Goal: Navigation & Orientation: Find specific page/section

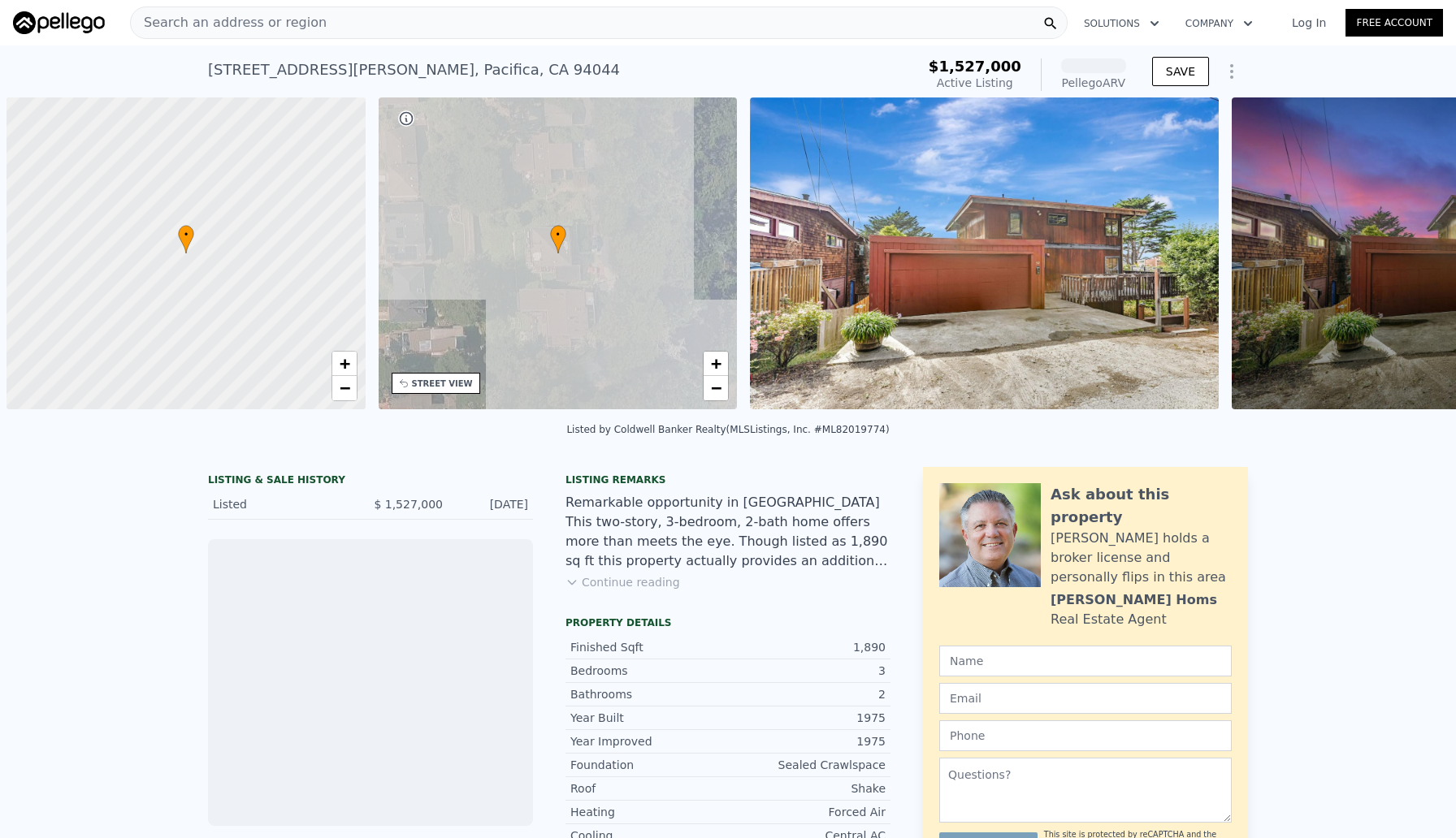
scroll to position [0, 7]
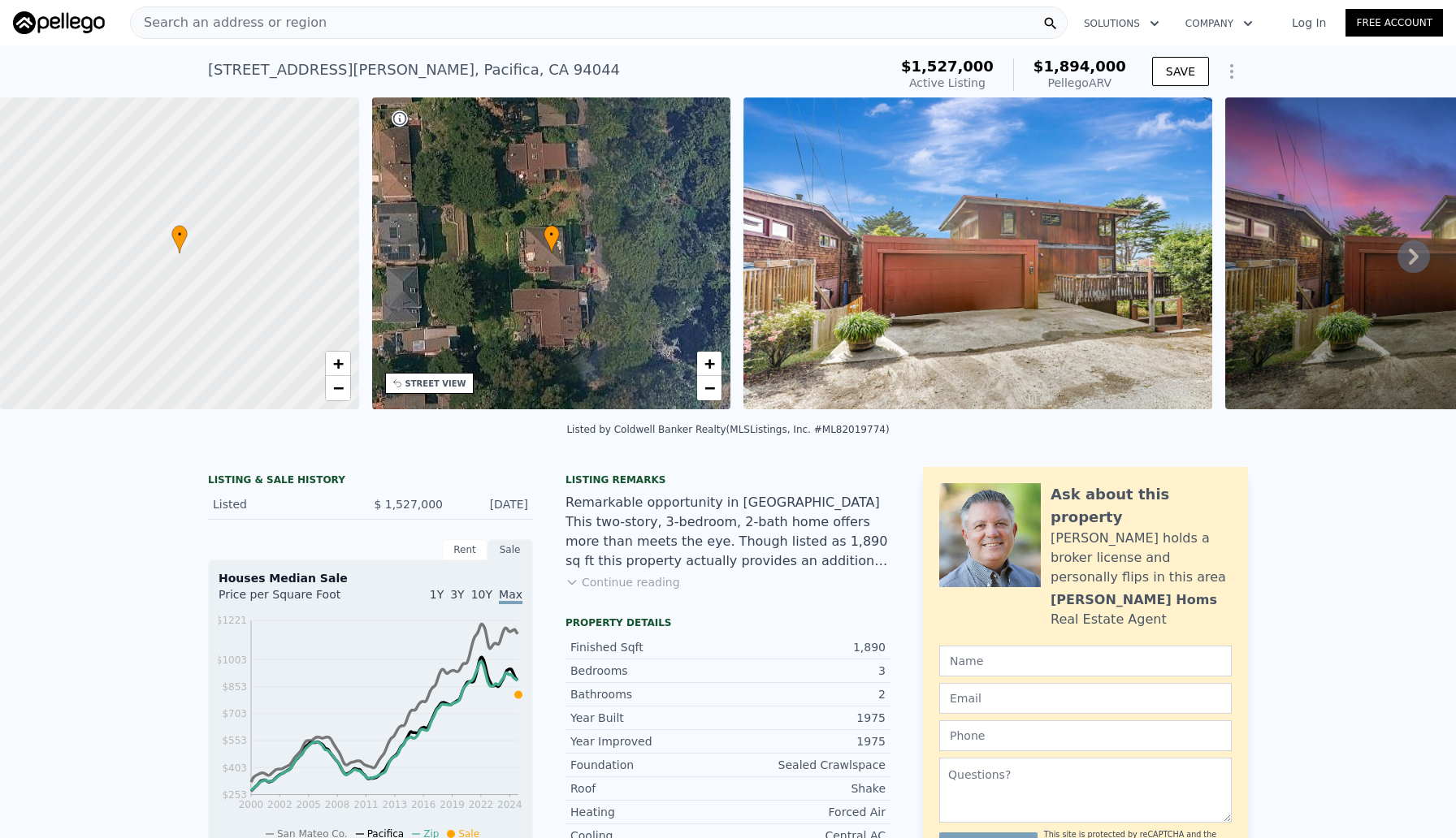
click at [1407, 253] on icon at bounding box center [1413, 256] width 33 height 33
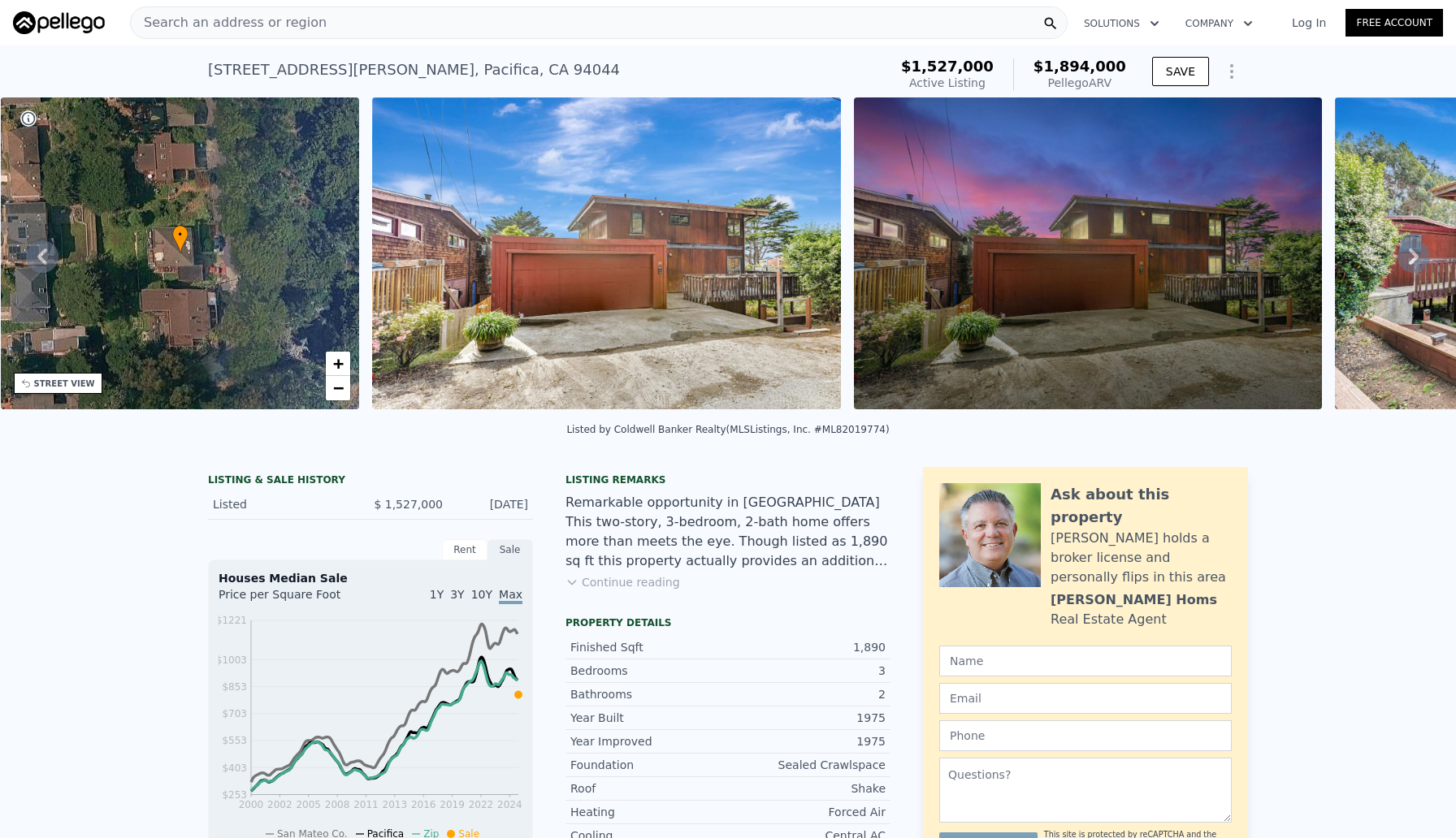
click at [1413, 253] on icon at bounding box center [1413, 256] width 10 height 16
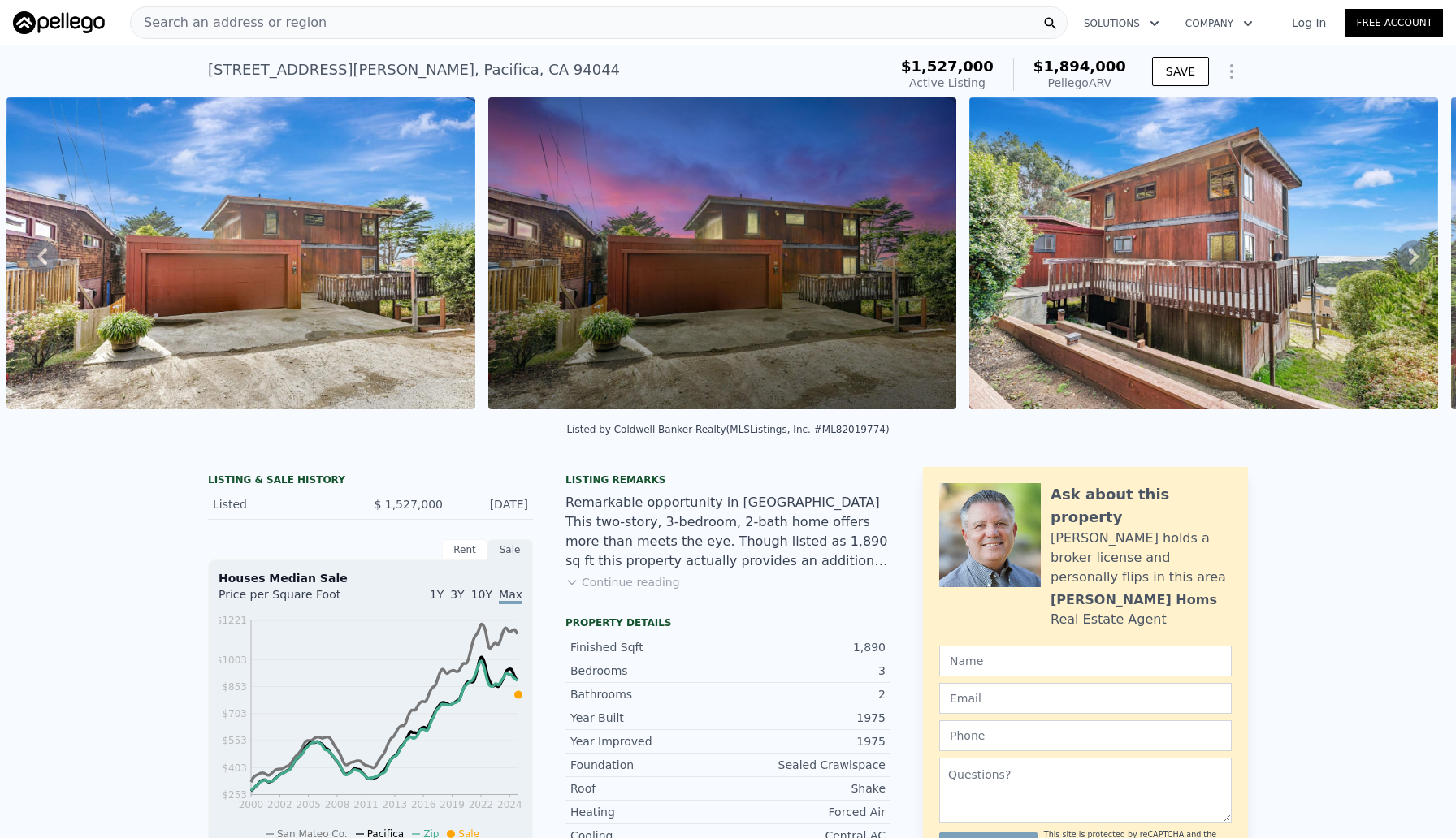
click at [1413, 253] on icon at bounding box center [1413, 256] width 10 height 16
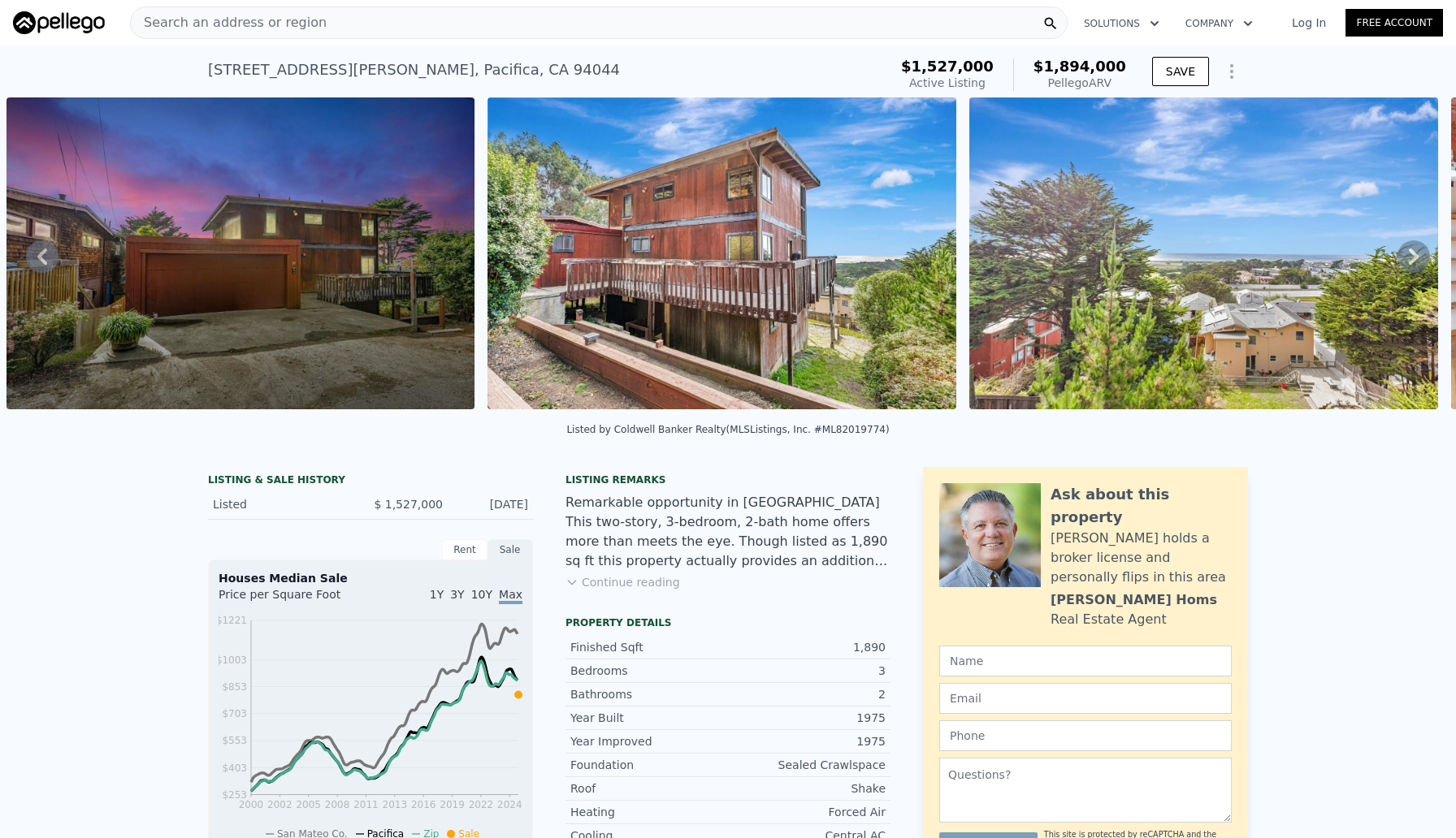
click at [1417, 255] on icon at bounding box center [1413, 256] width 10 height 16
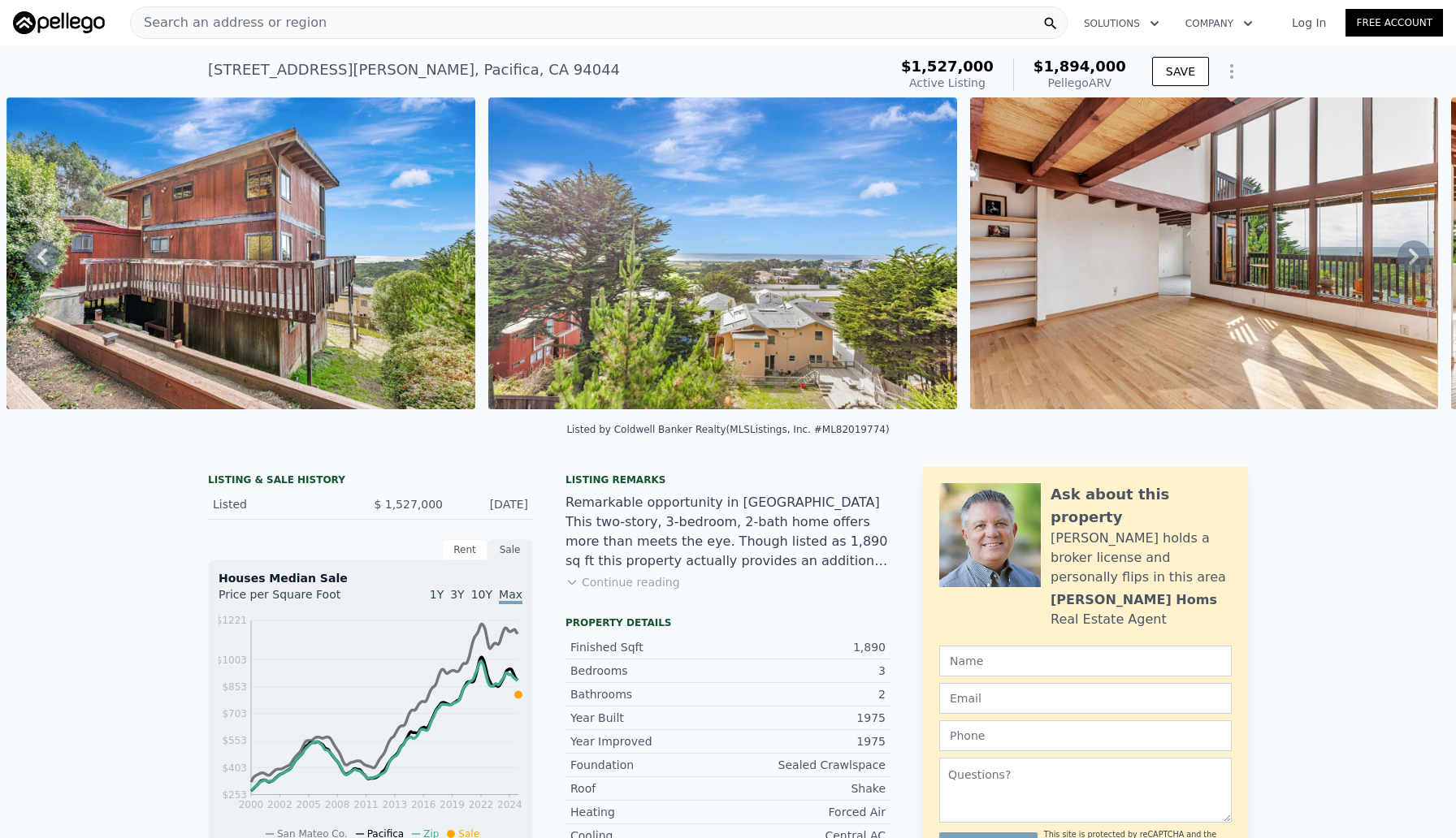
click at [1417, 255] on icon at bounding box center [1413, 256] width 10 height 16
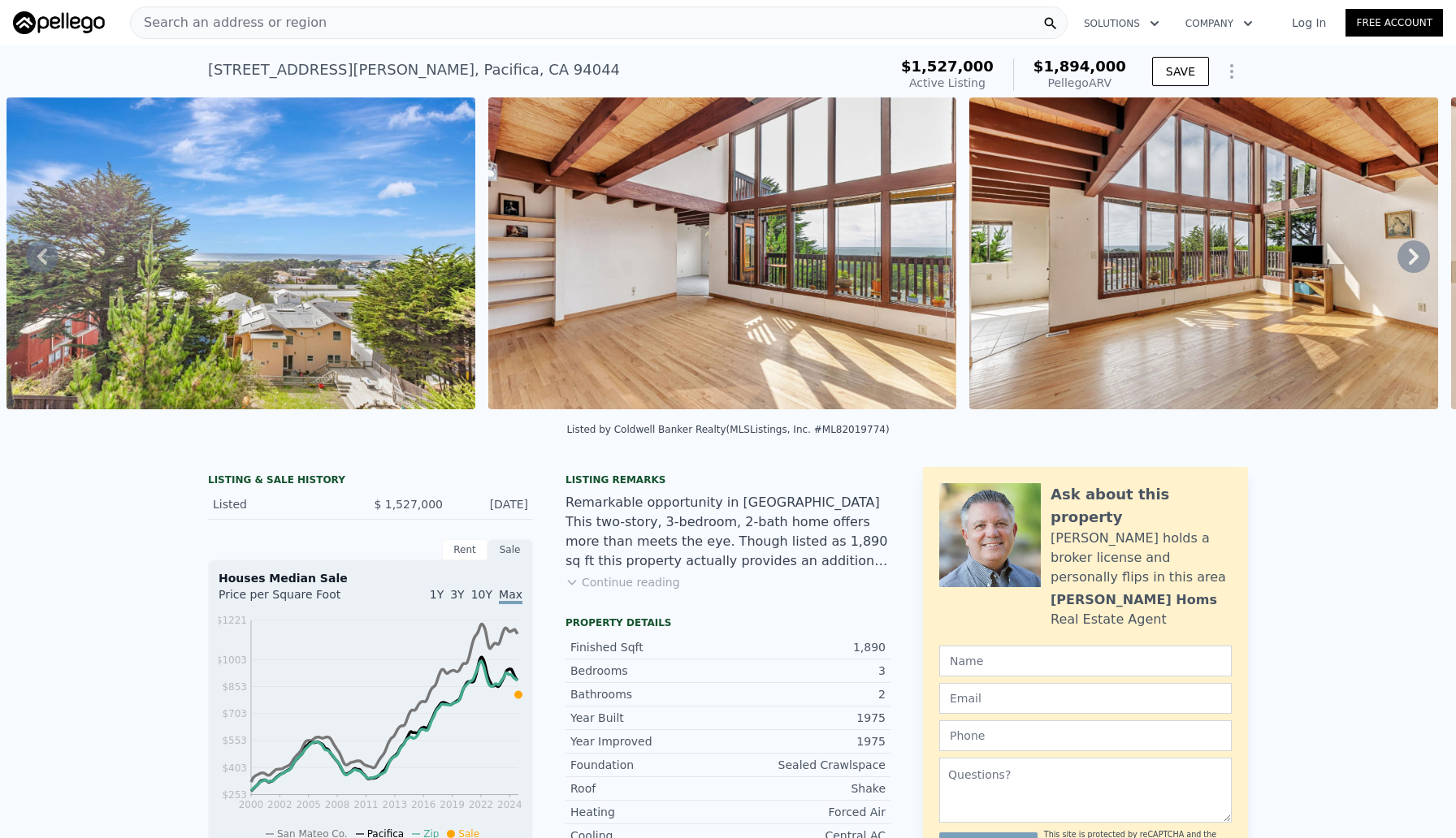
click at [1416, 254] on icon at bounding box center [1413, 256] width 10 height 16
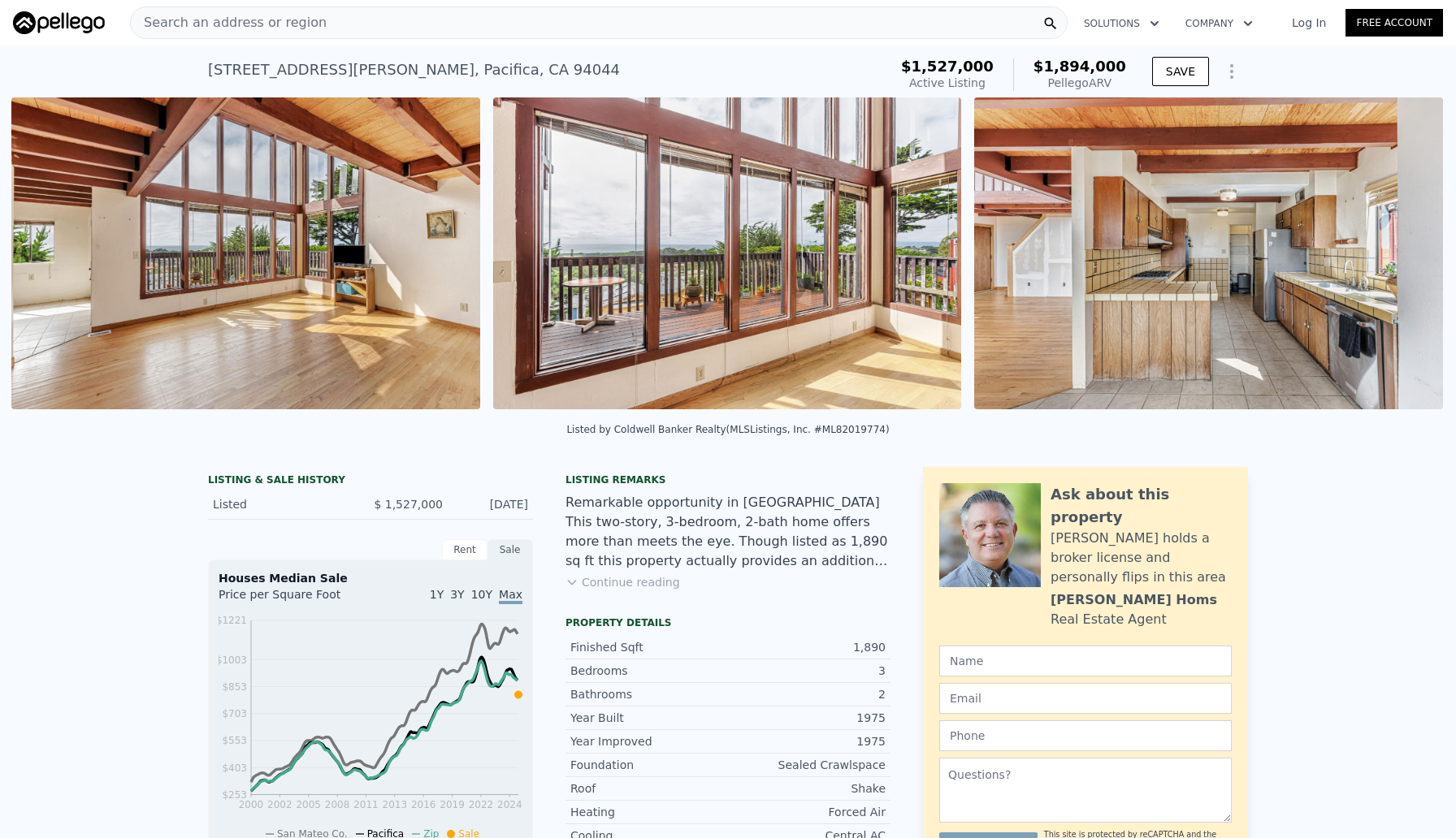
scroll to position [0, 3150]
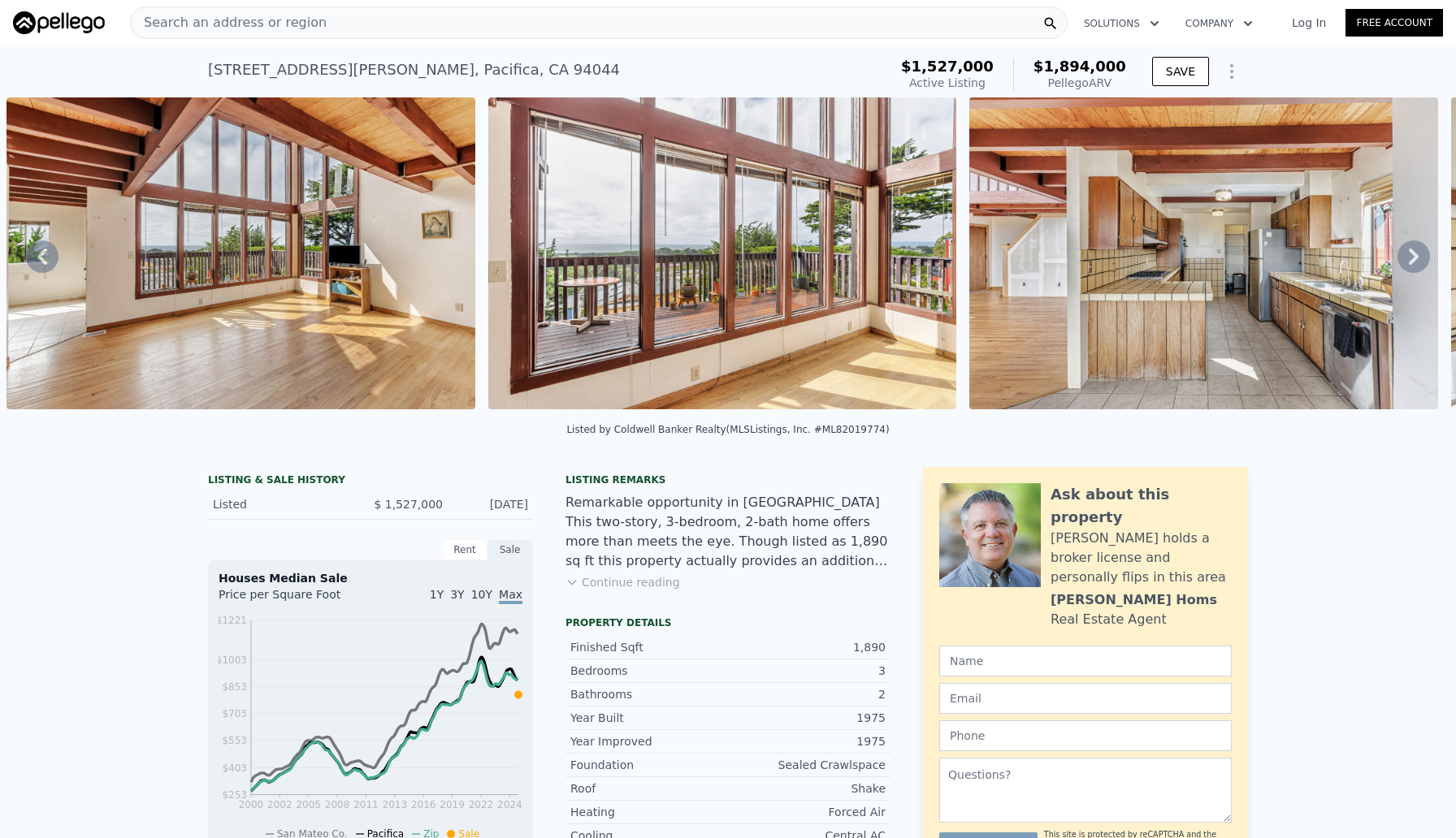
click at [1416, 254] on icon at bounding box center [1413, 256] width 10 height 16
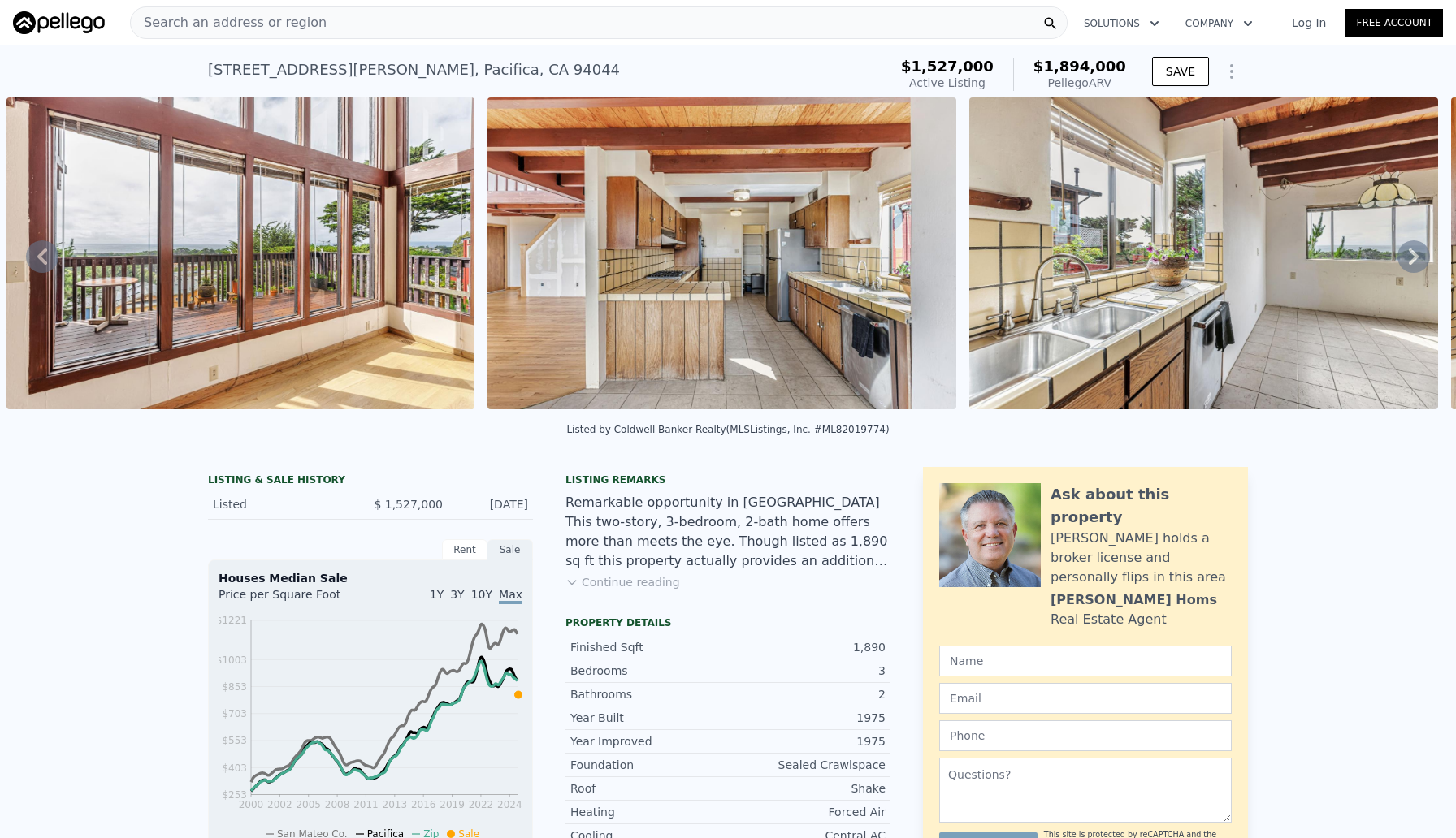
click at [1416, 254] on icon at bounding box center [1413, 256] width 10 height 16
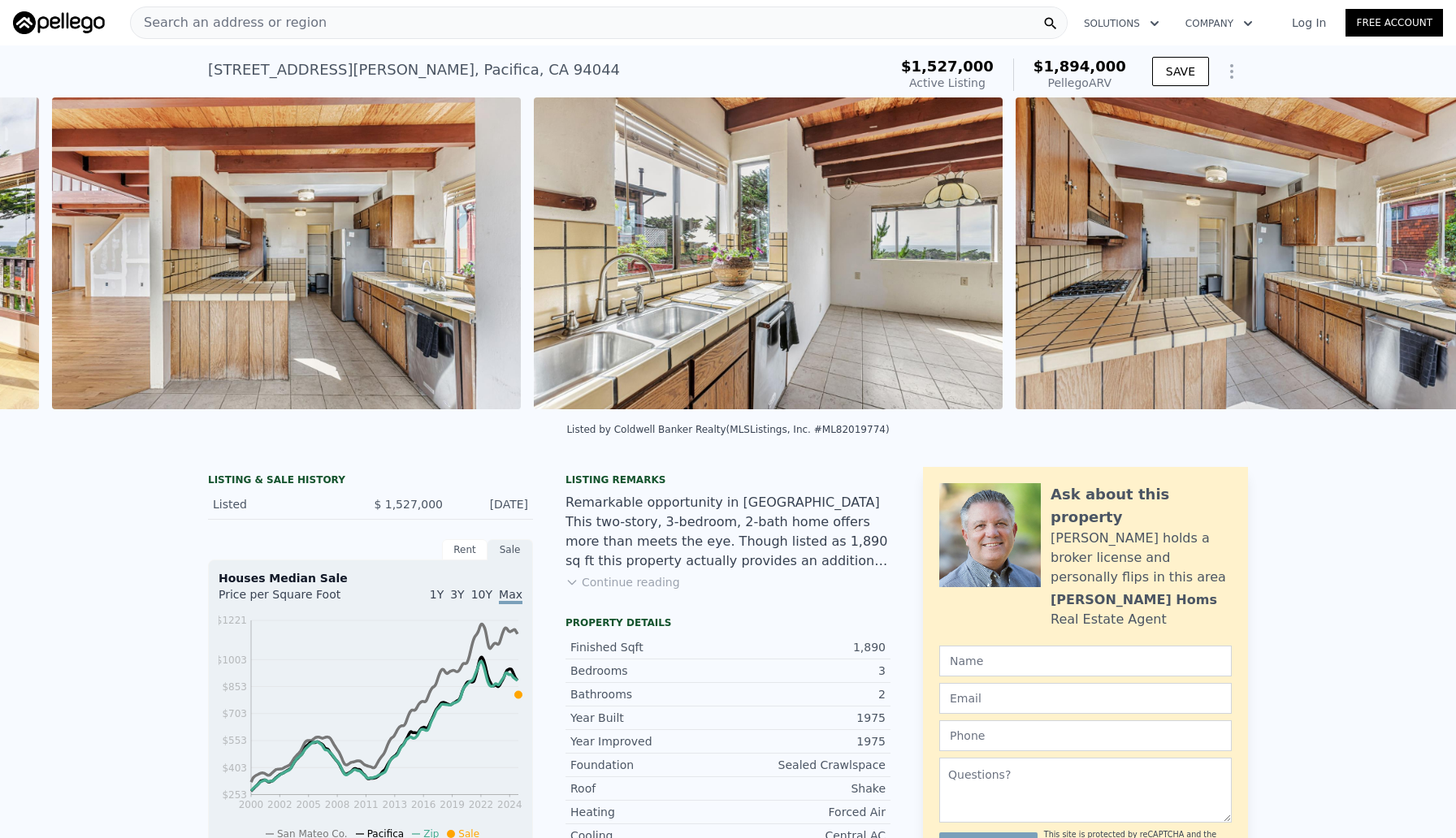
scroll to position [0, 4112]
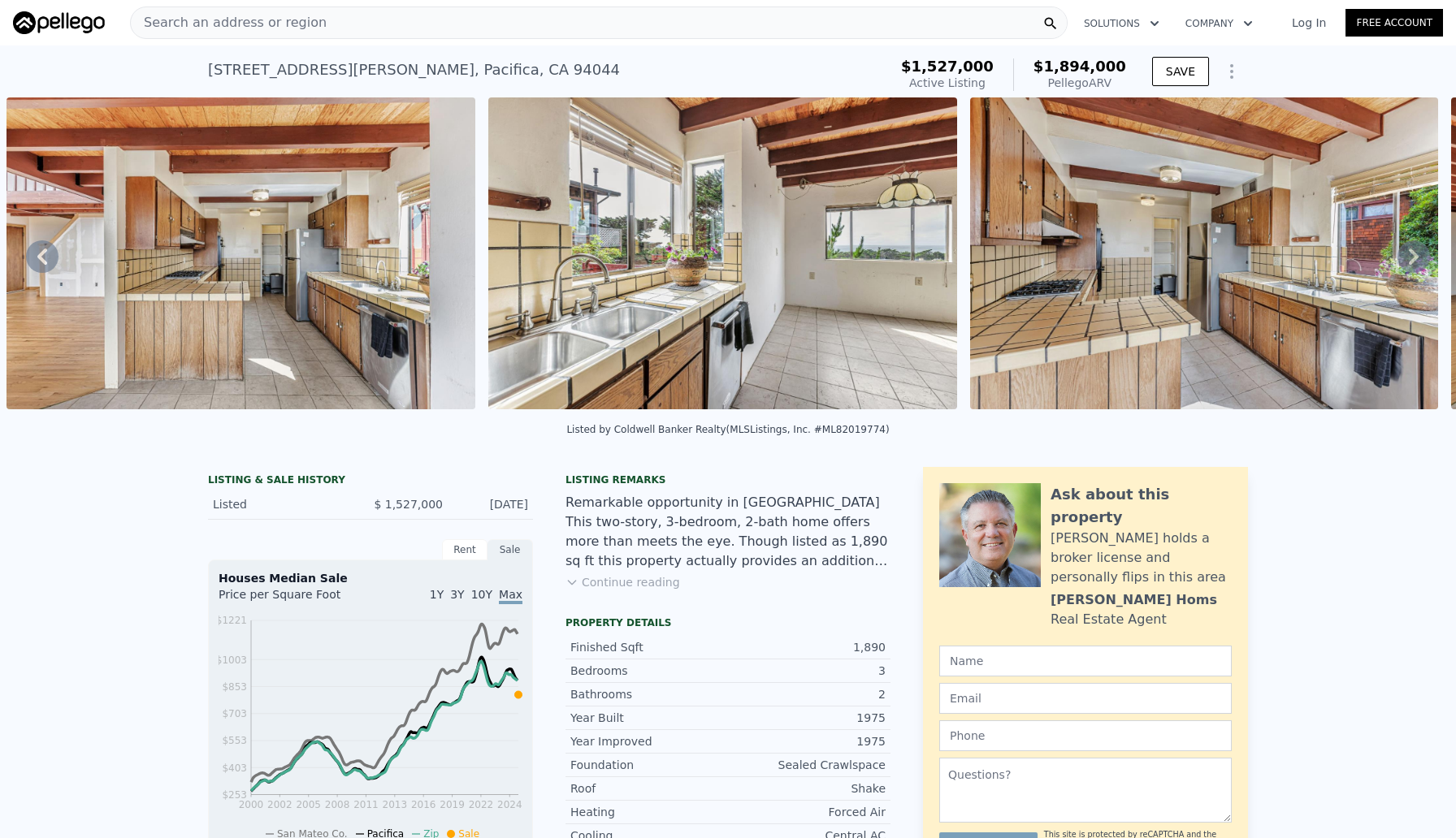
click at [1412, 251] on icon at bounding box center [1413, 256] width 10 height 16
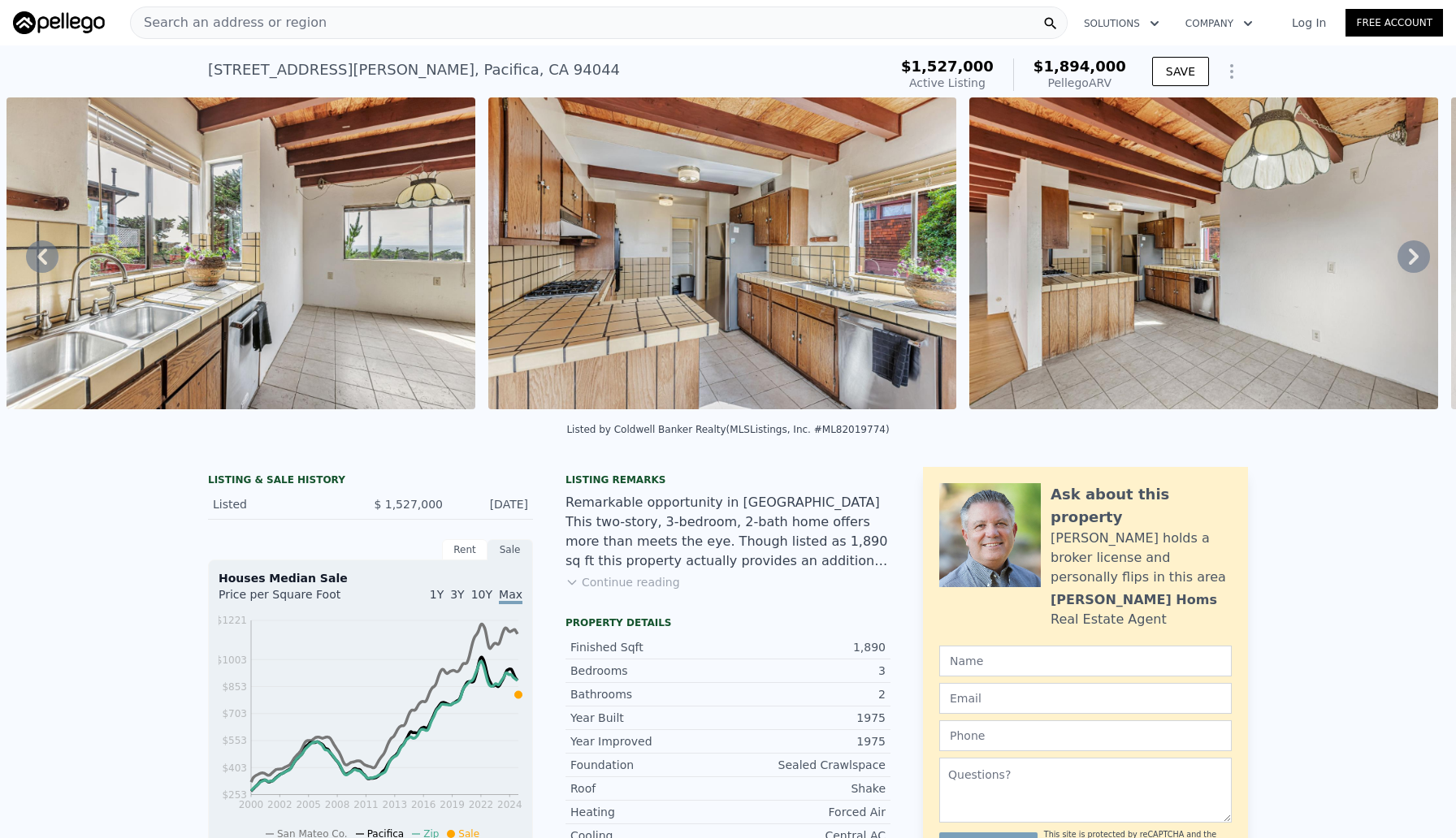
scroll to position [3, 0]
